Goal: Find specific page/section: Find specific page/section

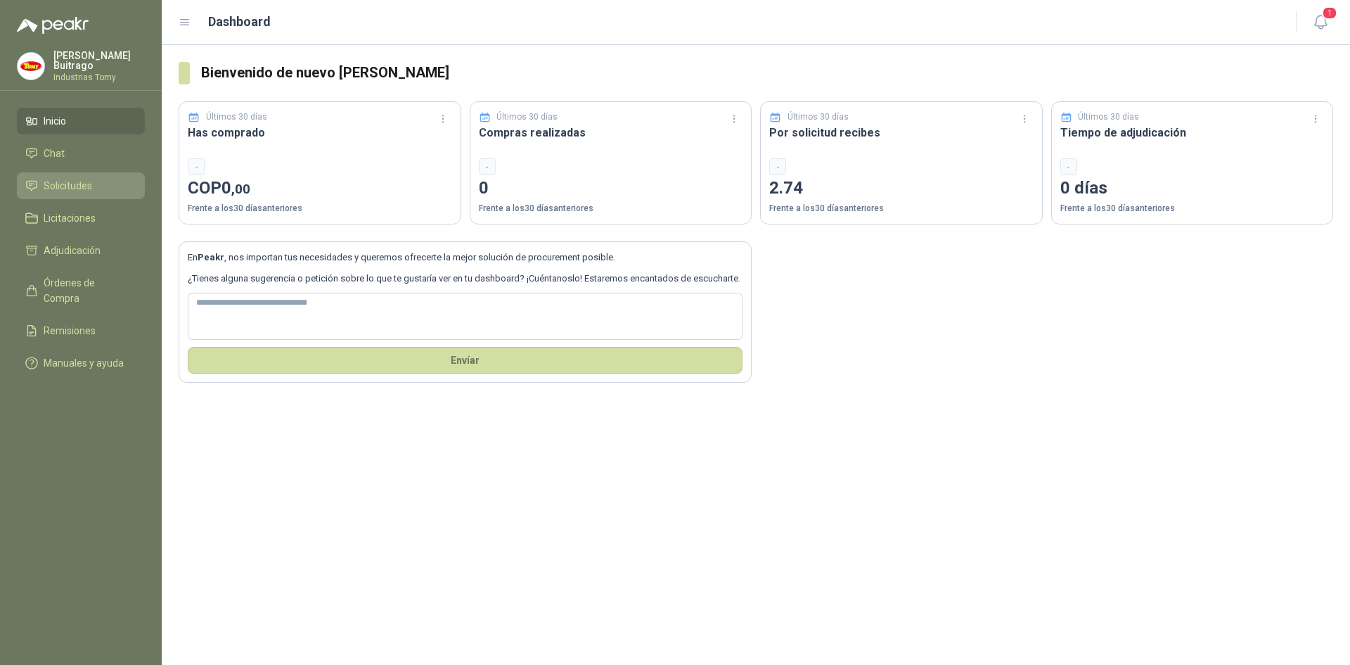
click at [75, 186] on span "Solicitudes" at bounding box center [68, 185] width 49 height 15
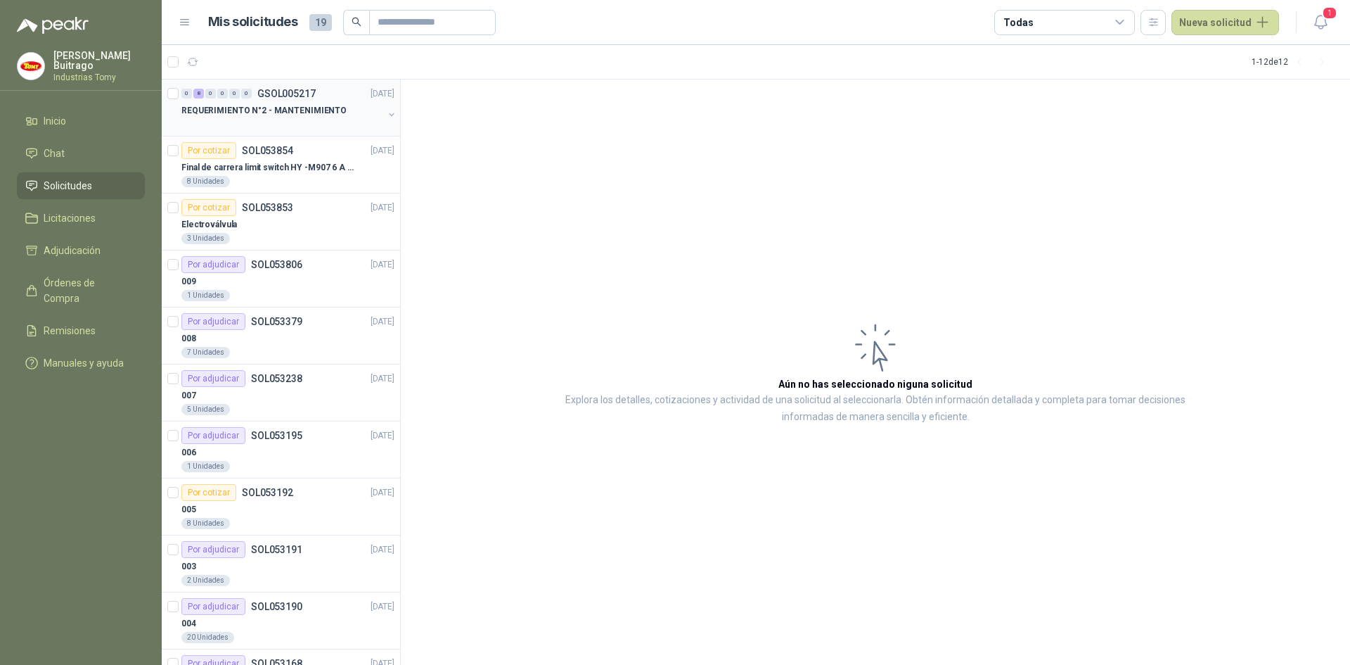
click at [334, 108] on p "REQUERIMIENTO N°2 - MANTENIMIENTO" at bounding box center [263, 110] width 165 height 13
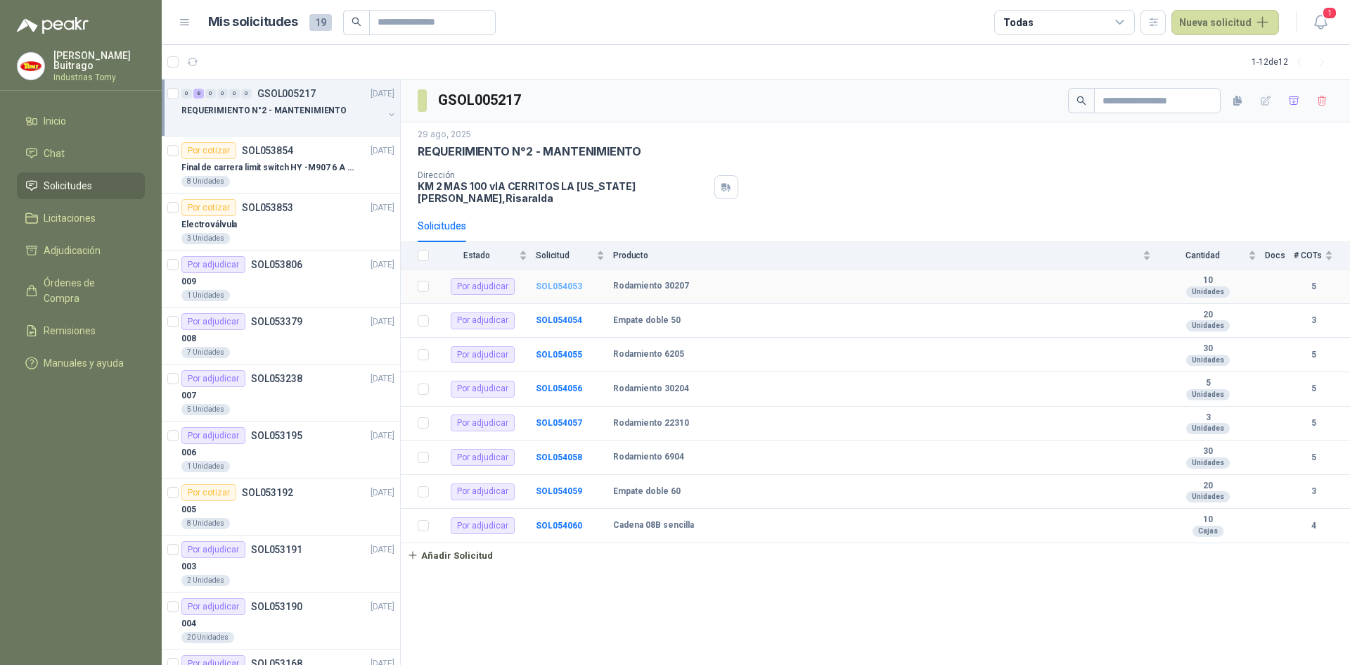
click at [575, 281] on b "SOL054053" at bounding box center [559, 286] width 46 height 10
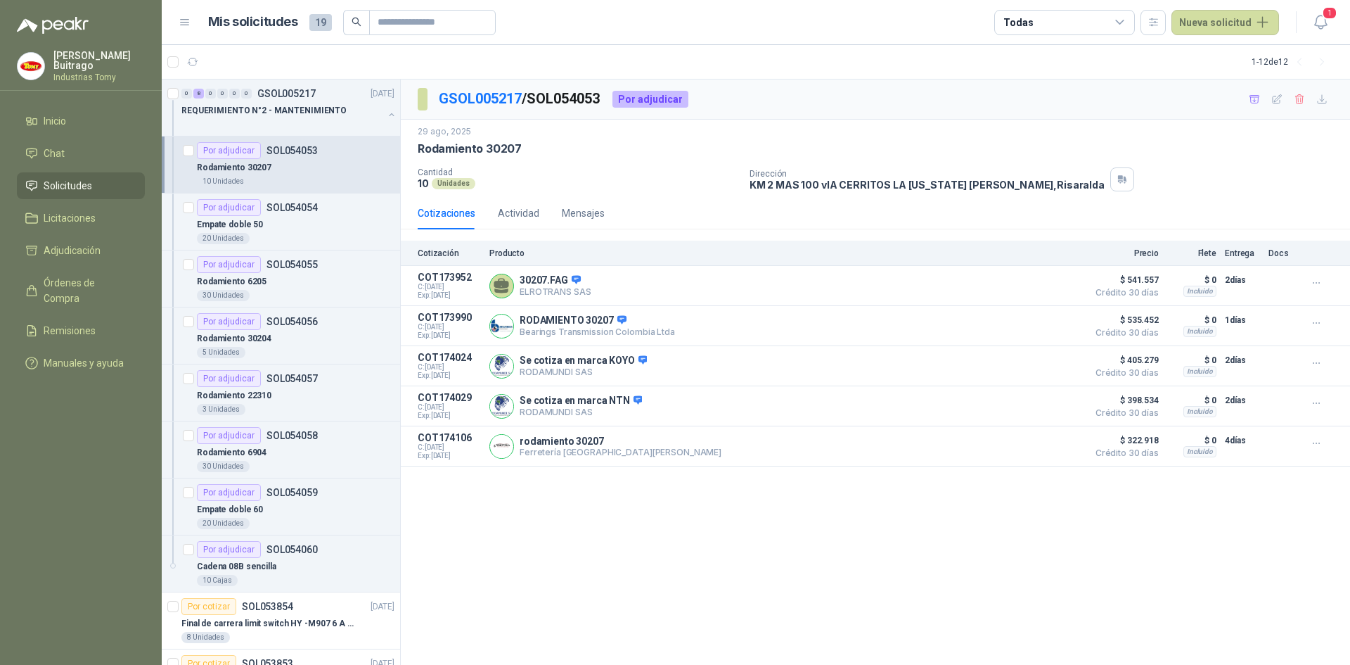
click at [70, 175] on link "Solicitudes" at bounding box center [81, 185] width 128 height 27
